Goal: Task Accomplishment & Management: Use online tool/utility

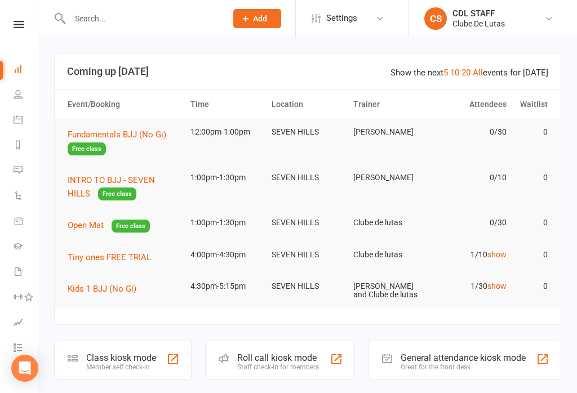
click at [122, 134] on span "Fundamentals BJJ (No Gi)" at bounding box center [117, 135] width 99 height 10
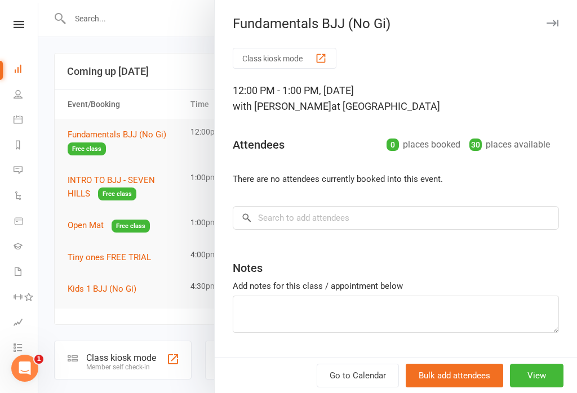
click at [543, 383] on button "View" at bounding box center [537, 376] width 54 height 24
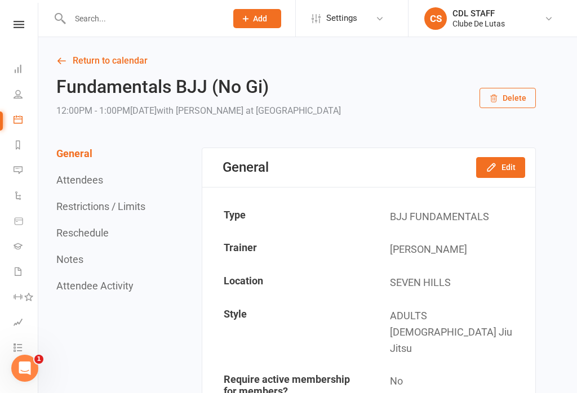
click at [21, 99] on link "People" at bounding box center [26, 95] width 25 height 25
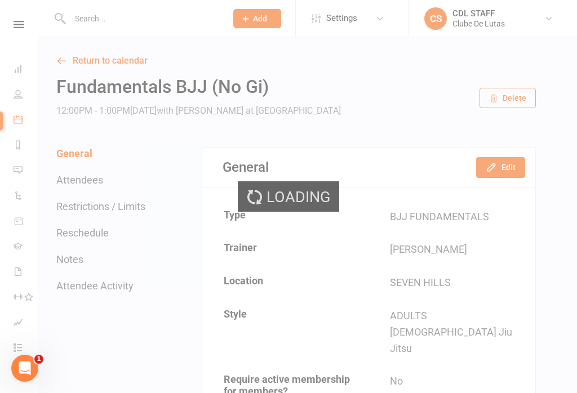
select select "100"
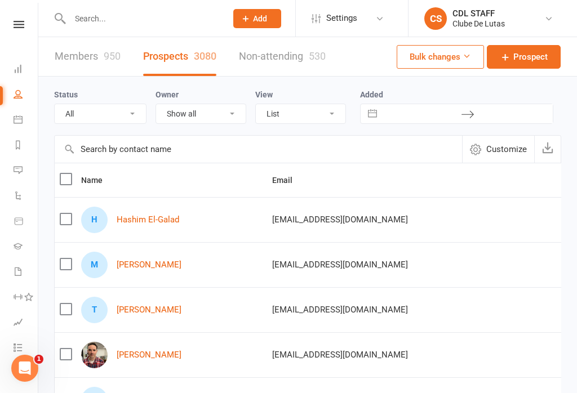
click at [6, 21] on link at bounding box center [19, 24] width 40 height 7
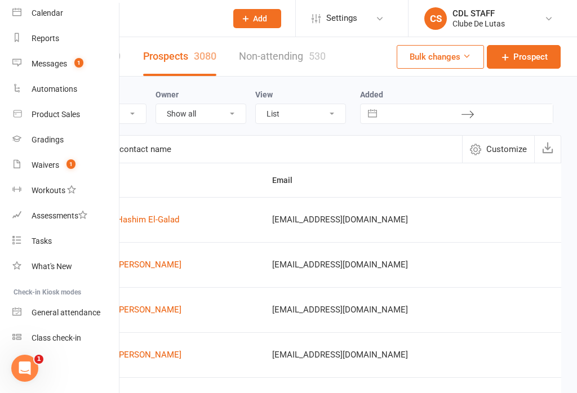
scroll to position [98, 1]
click at [72, 333] on link "Class check-in" at bounding box center [65, 338] width 106 height 25
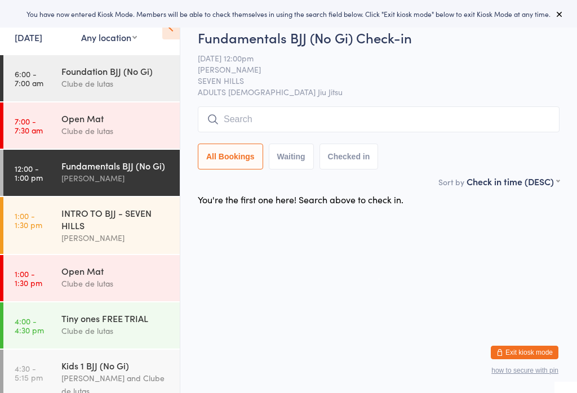
click at [90, 168] on div "Fundamentals BJJ (No Gi)" at bounding box center [115, 165] width 109 height 12
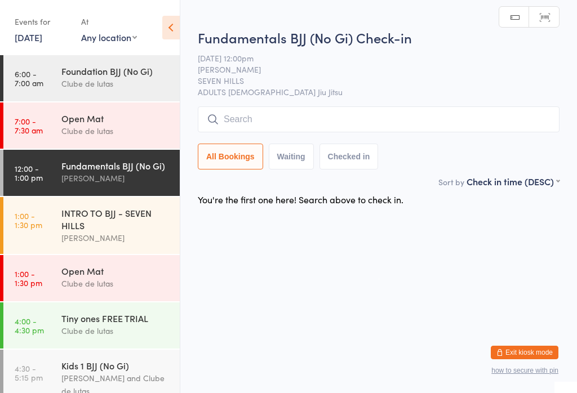
click at [323, 118] on input "search" at bounding box center [379, 119] width 362 height 26
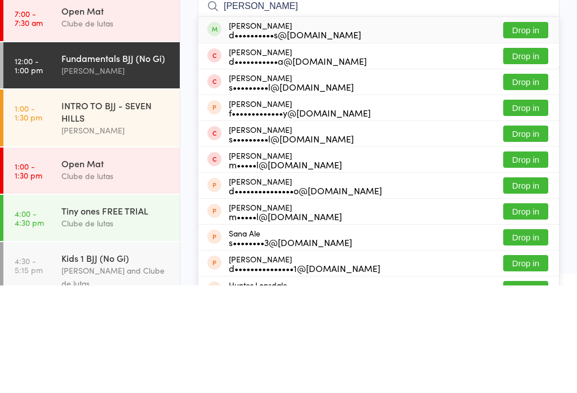
type input "Dale"
click at [518, 130] on button "Drop in" at bounding box center [525, 138] width 45 height 16
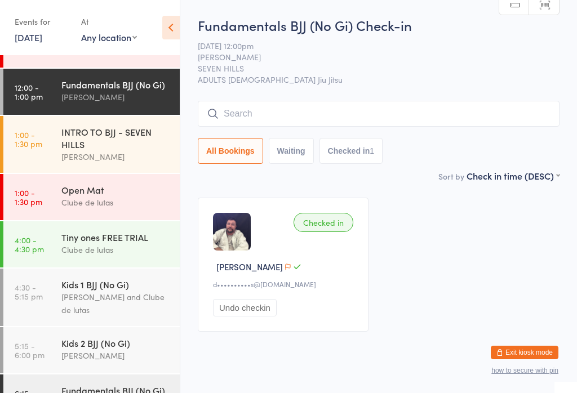
scroll to position [77, 0]
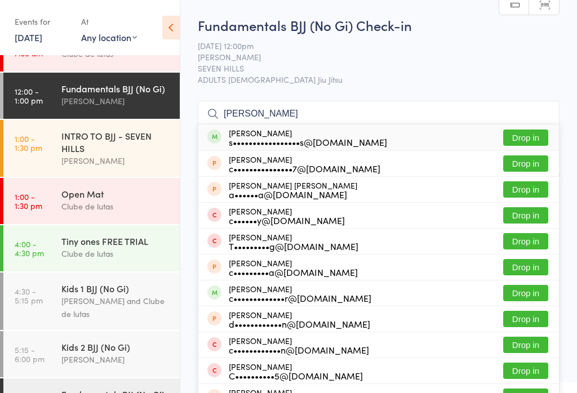
type input "Carlo"
click at [531, 131] on button "Drop in" at bounding box center [525, 138] width 45 height 16
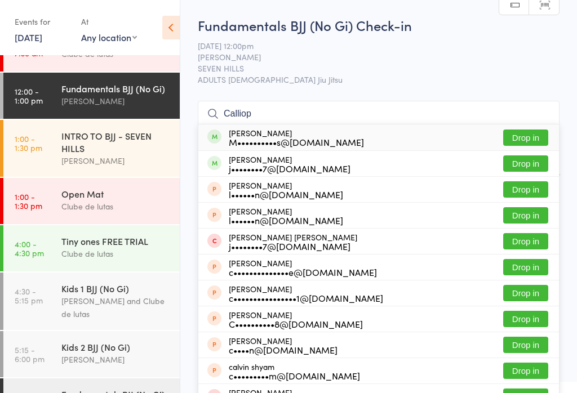
type input "Calliop"
click at [534, 140] on button "Drop in" at bounding box center [525, 138] width 45 height 16
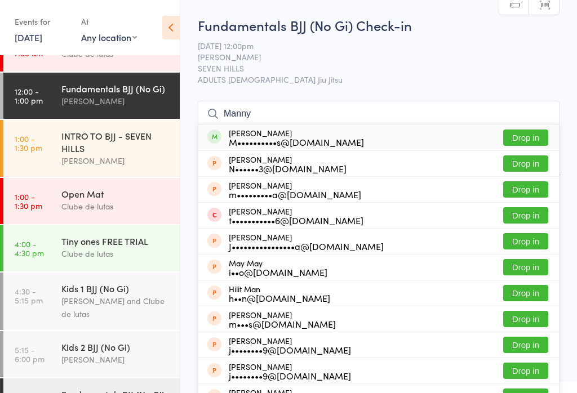
type input "Manny"
click at [536, 135] on button "Drop in" at bounding box center [525, 138] width 45 height 16
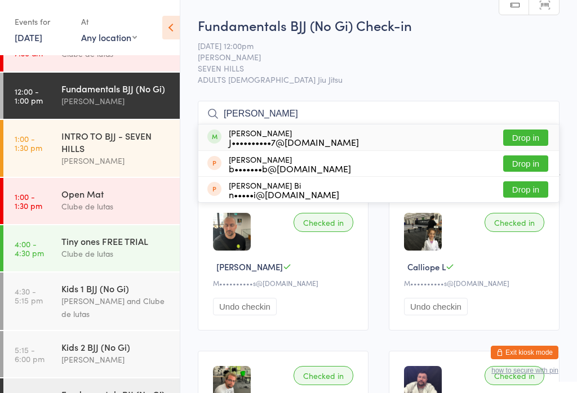
type input "Bishop"
click at [513, 127] on div "Jonathan Bishop J••••••••••7@hotmail.com Drop in" at bounding box center [378, 137] width 360 height 26
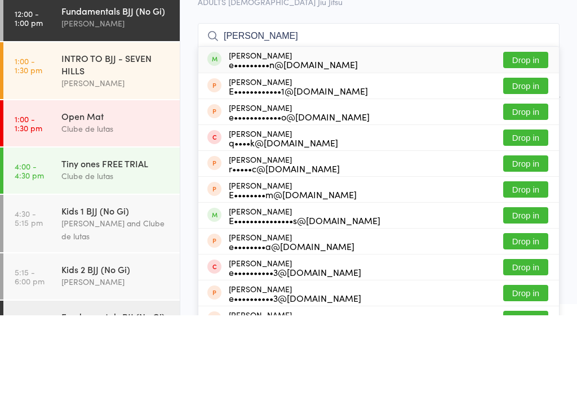
type input "erick"
click at [533, 130] on button "Drop in" at bounding box center [525, 138] width 45 height 16
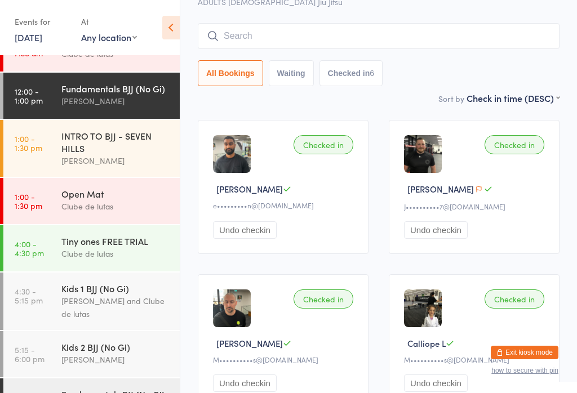
click at [345, 44] on input "search" at bounding box center [379, 36] width 362 height 26
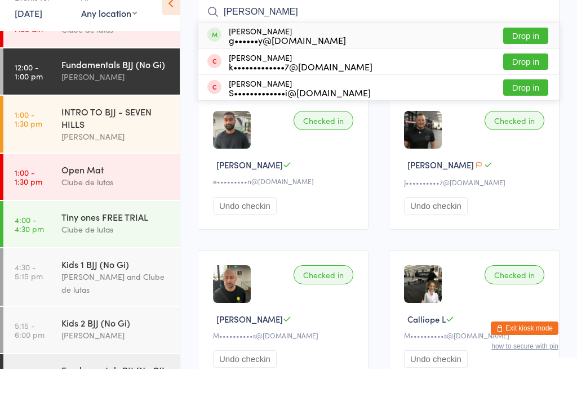
type input "Koshy"
click at [521, 52] on button "Drop in" at bounding box center [525, 60] width 45 height 16
